Goal: Information Seeking & Learning: Learn about a topic

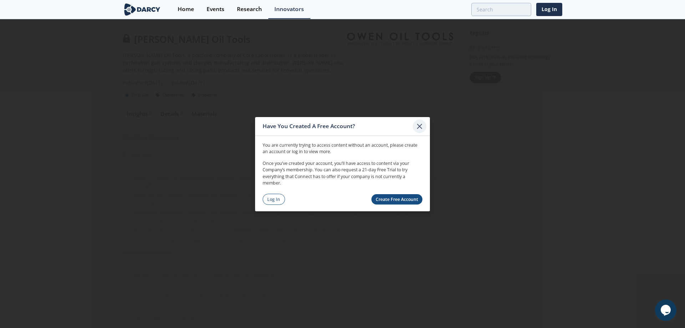
click at [419, 127] on icon at bounding box center [419, 126] width 9 height 9
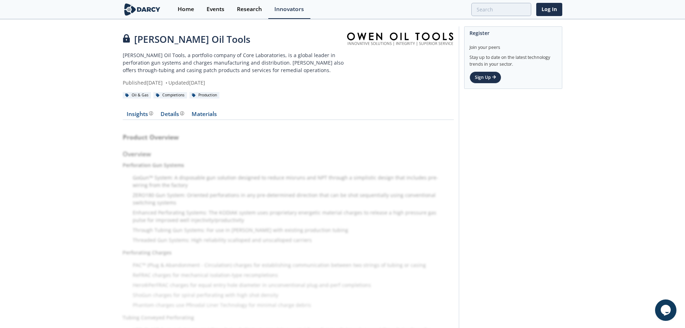
click at [214, 95] on div "Production" at bounding box center [204, 95] width 30 height 6
click at [193, 95] on icon at bounding box center [194, 95] width 4 height 4
click at [199, 114] on link "Materials" at bounding box center [204, 115] width 33 height 9
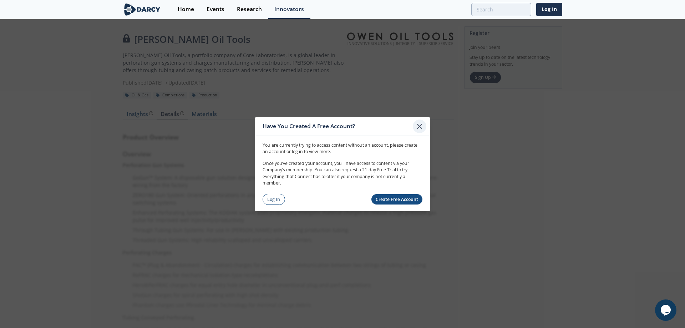
click at [422, 127] on icon at bounding box center [419, 126] width 9 height 9
